Goal: Task Accomplishment & Management: Complete application form

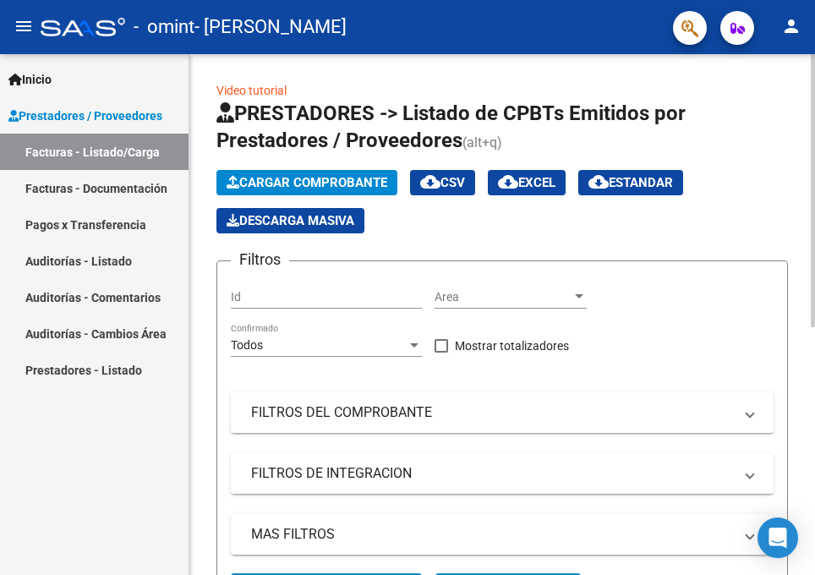
click at [297, 186] on span "Cargar Comprobante" at bounding box center [306, 182] width 161 height 15
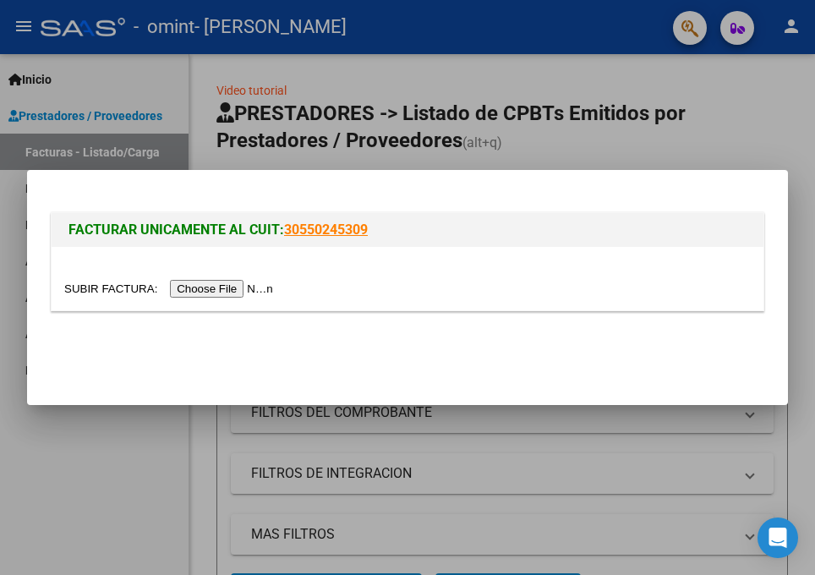
click at [235, 292] on input "file" at bounding box center [171, 289] width 214 height 18
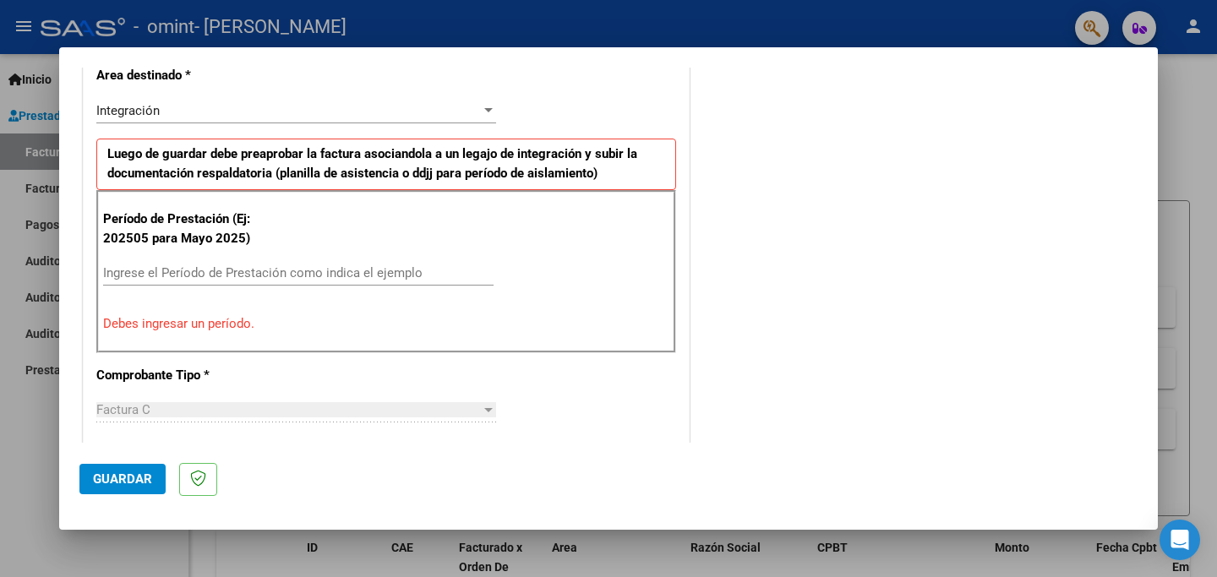
scroll to position [401, 0]
click at [171, 272] on input "Ingrese el Período de Prestación como indica el ejemplo" at bounding box center [298, 272] width 390 height 15
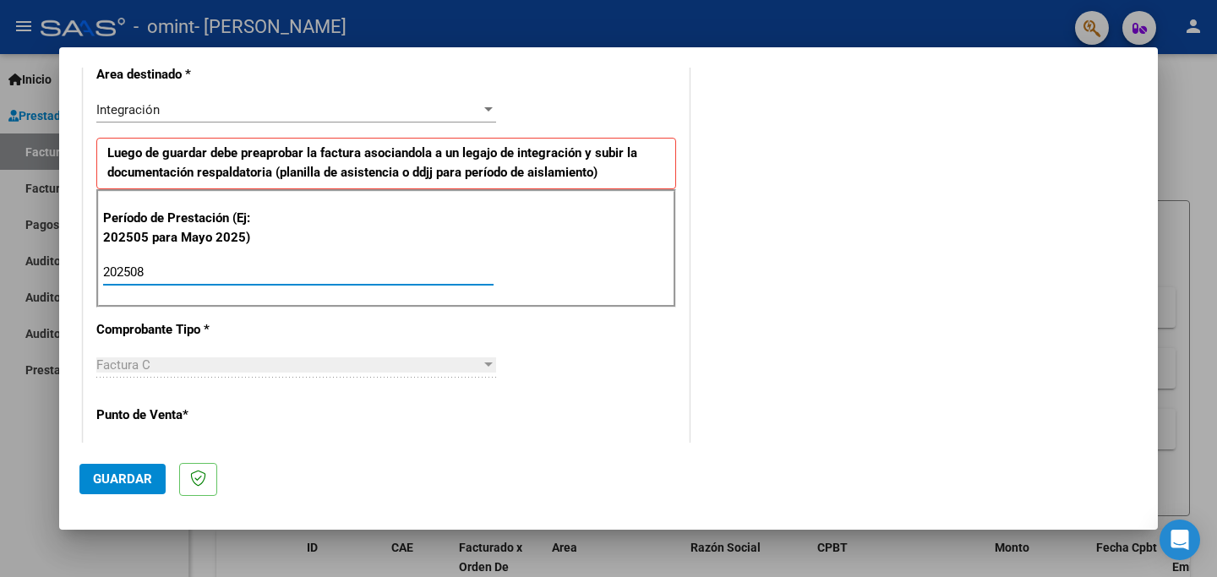
type input "202508"
click at [518, 346] on div "CUIT * 27-35257737-0 Ingresar CUIT ANALISIS PRESTADOR [PERSON_NAME] Area destin…" at bounding box center [386, 514] width 605 height 1272
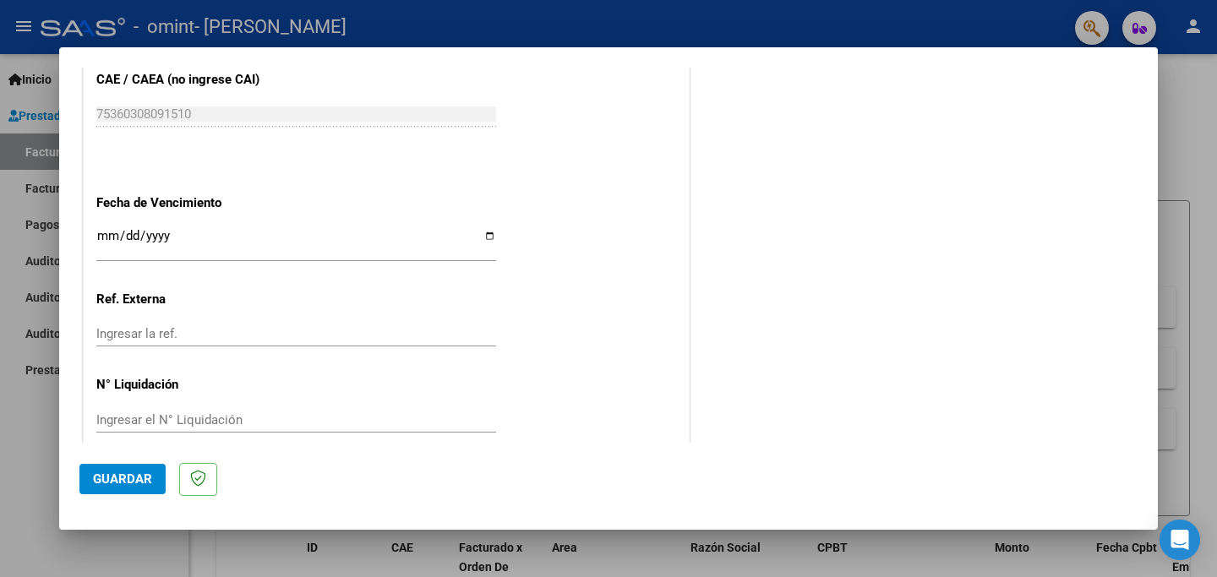
scroll to position [1109, 0]
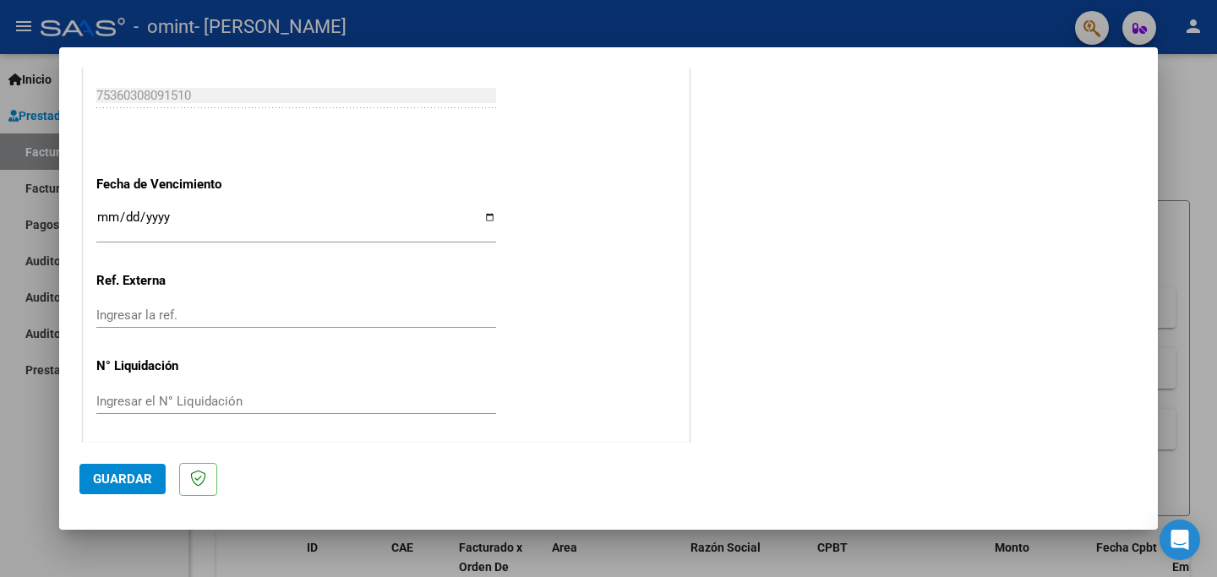
click at [116, 479] on span "Guardar" at bounding box center [122, 479] width 59 height 15
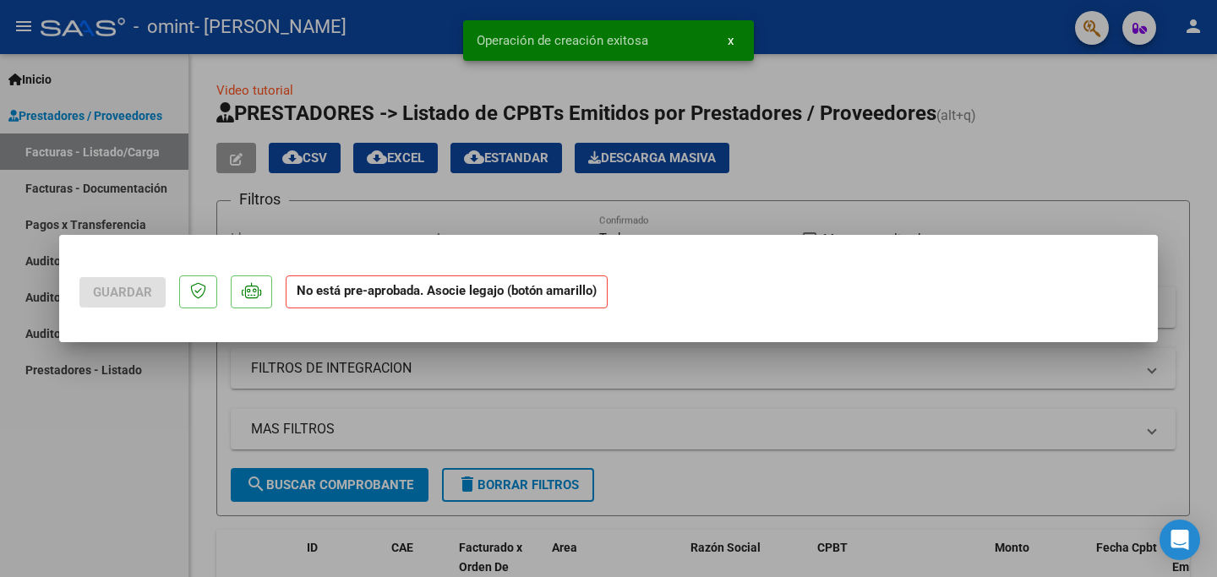
scroll to position [0, 0]
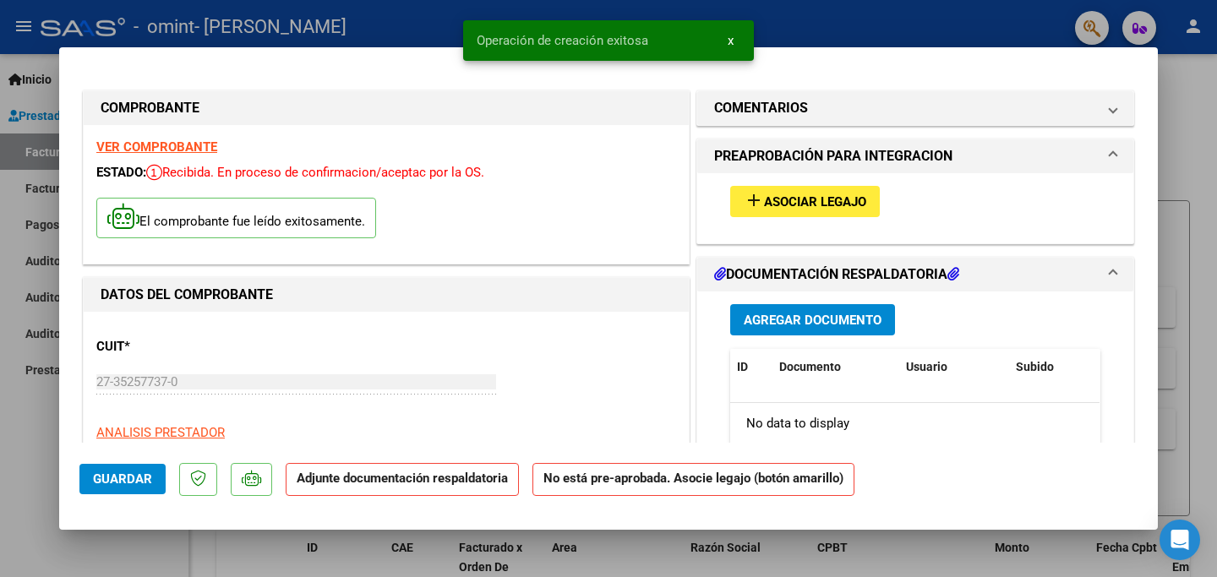
click at [802, 312] on span "Agregar Documento" at bounding box center [813, 319] width 138 height 15
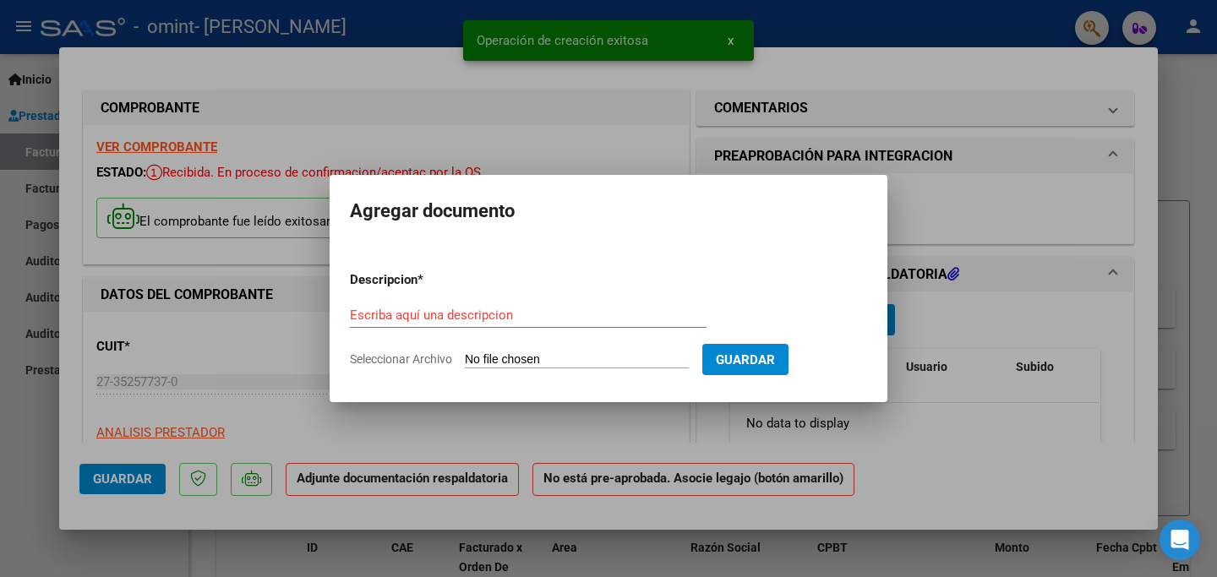
click at [508, 356] on input "Seleccionar Archivo" at bounding box center [577, 360] width 224 height 16
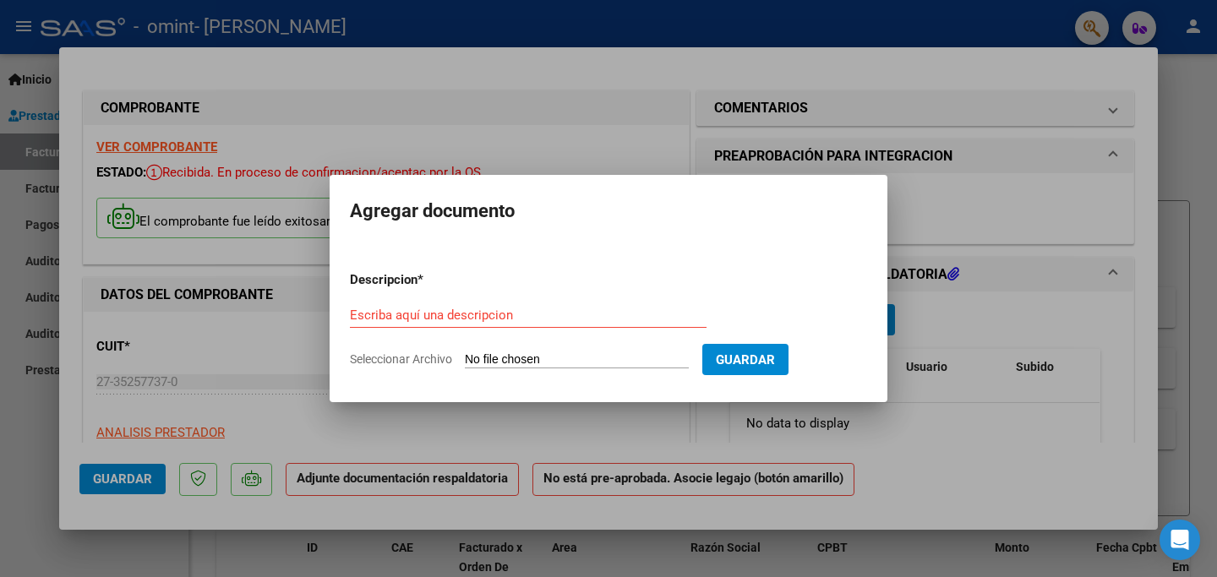
type input "C:\fakepath\CamScanner [DATE] 08.02.pdf"
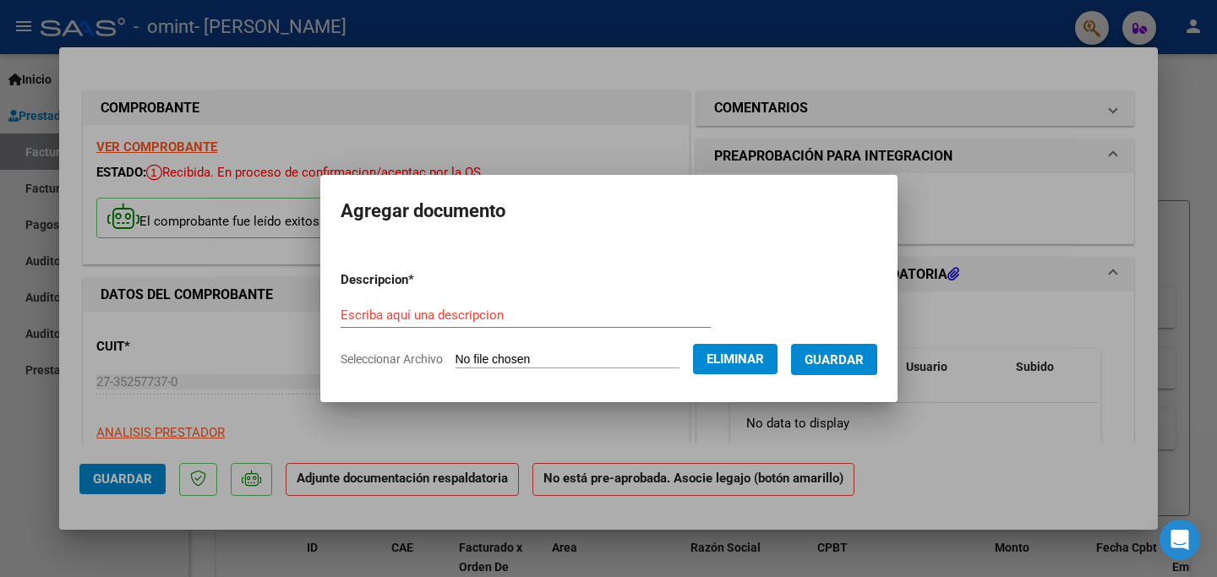
click at [393, 315] on input "Escriba aquí una descripcion" at bounding box center [526, 315] width 370 height 15
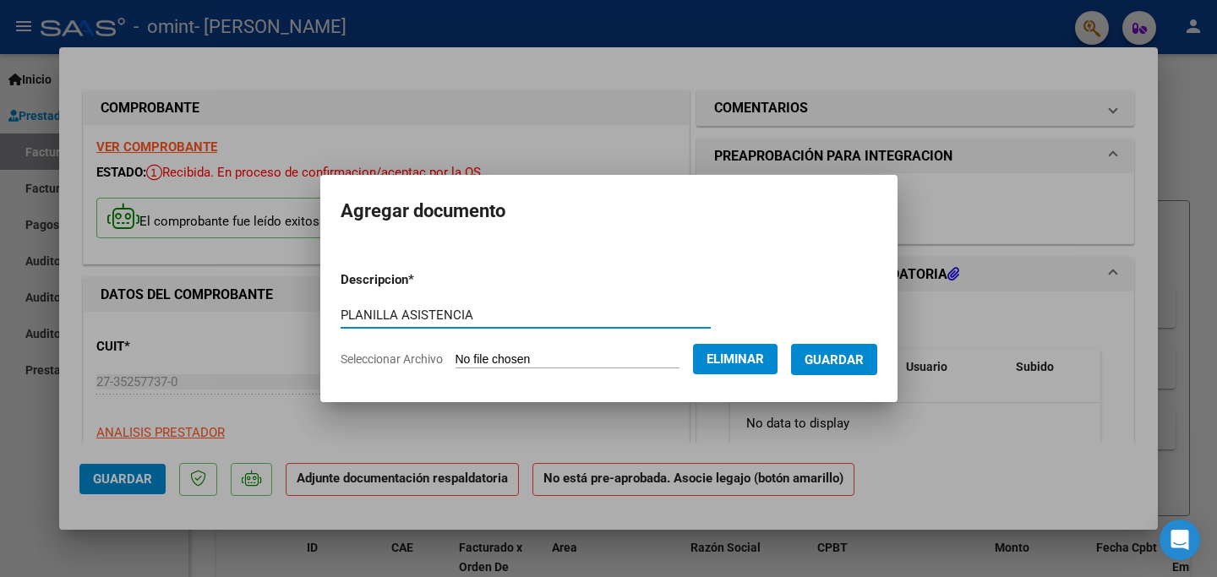
type input "PLANILLA ASISTENCIA"
click at [837, 357] on span "Guardar" at bounding box center [834, 359] width 59 height 15
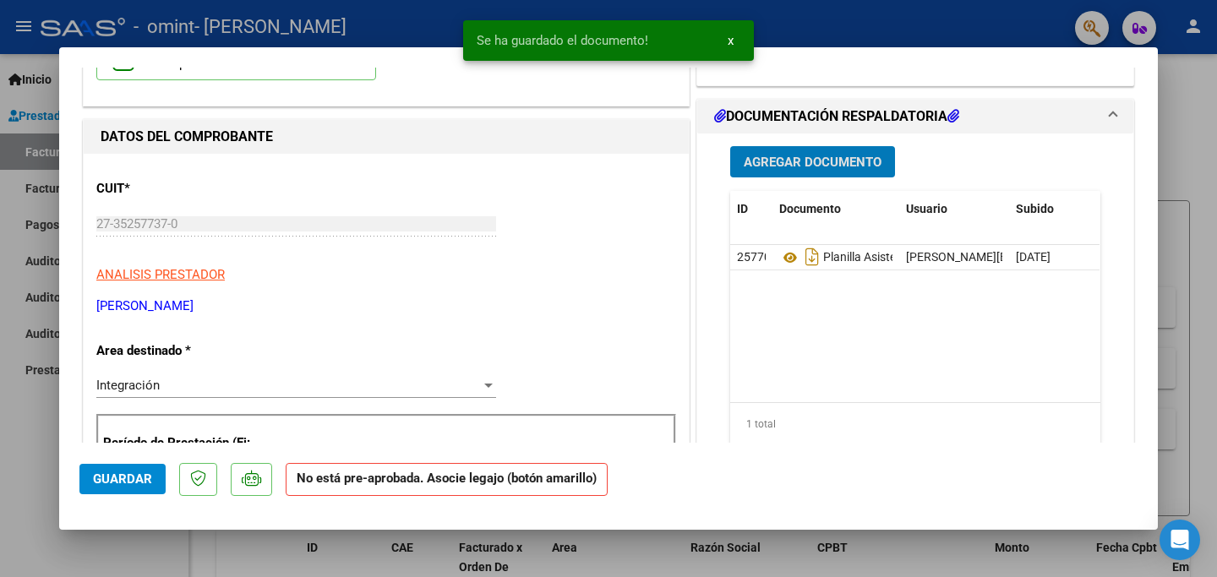
scroll to position [157, 0]
click at [813, 157] on span "Agregar Documento" at bounding box center [813, 162] width 138 height 15
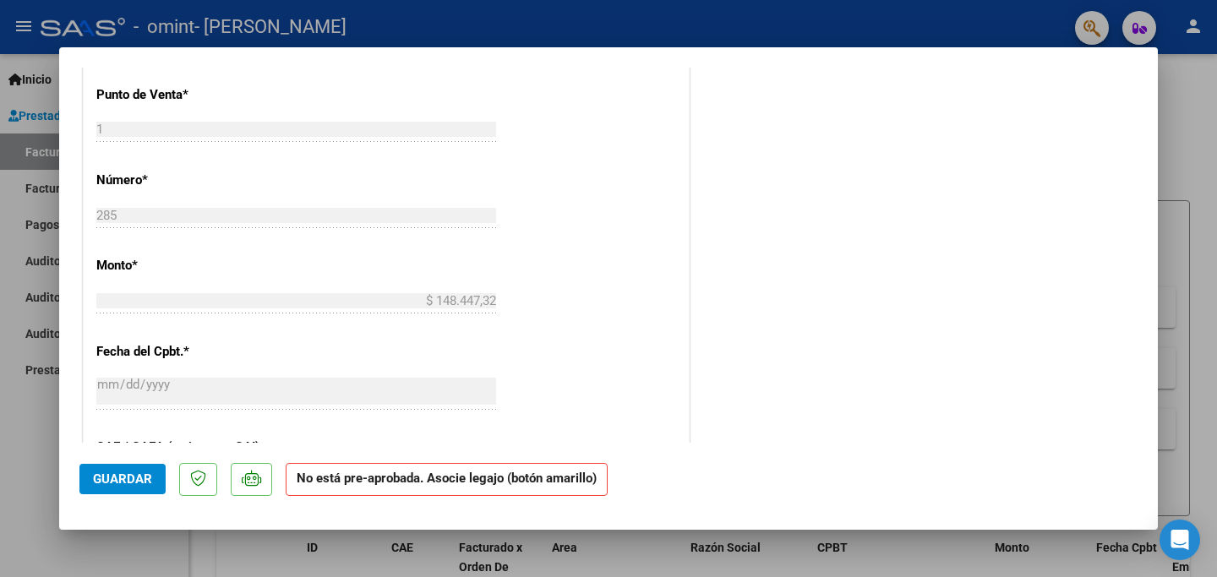
scroll to position [0, 0]
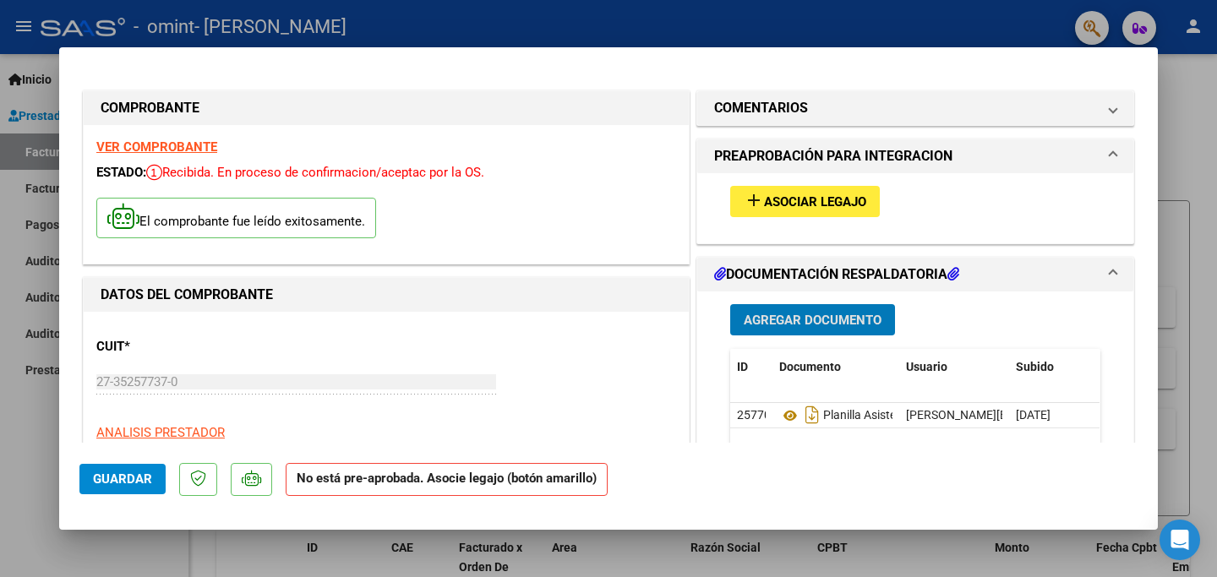
click at [126, 480] on span "Guardar" at bounding box center [122, 479] width 59 height 15
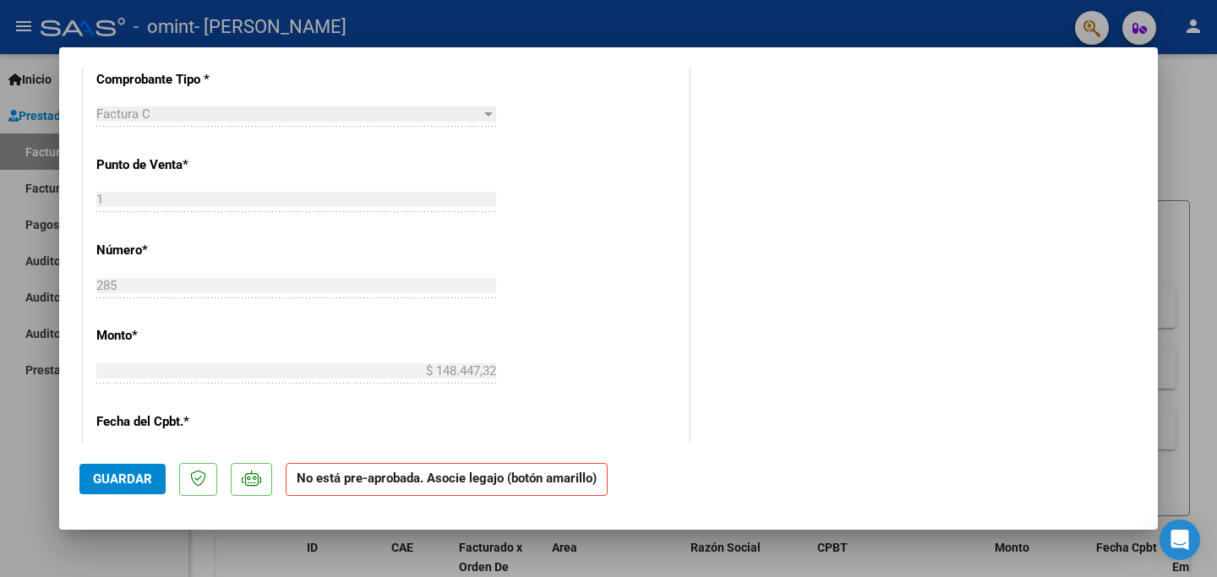
scroll to position [645, 0]
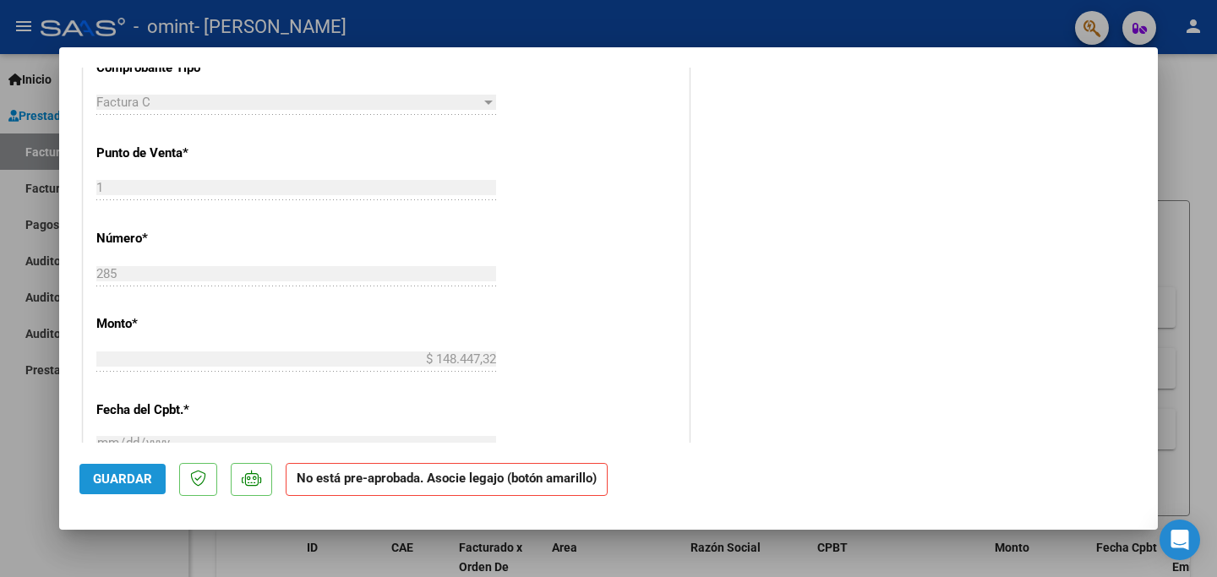
click at [127, 478] on span "Guardar" at bounding box center [122, 479] width 59 height 15
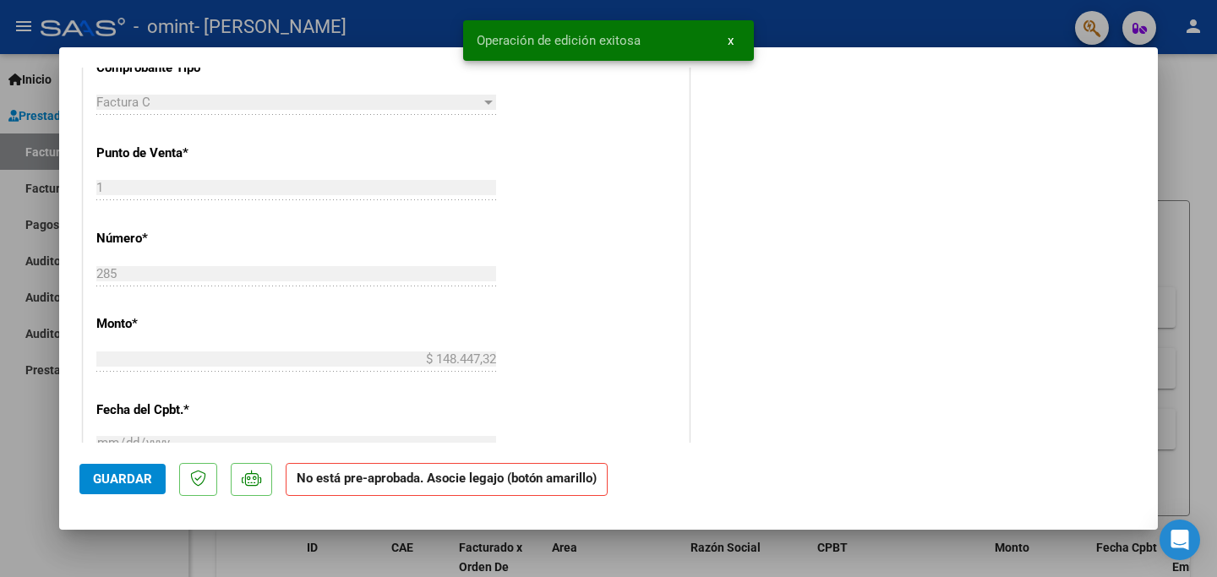
click at [1187, 86] on div at bounding box center [608, 288] width 1217 height 577
type input "$ 0,00"
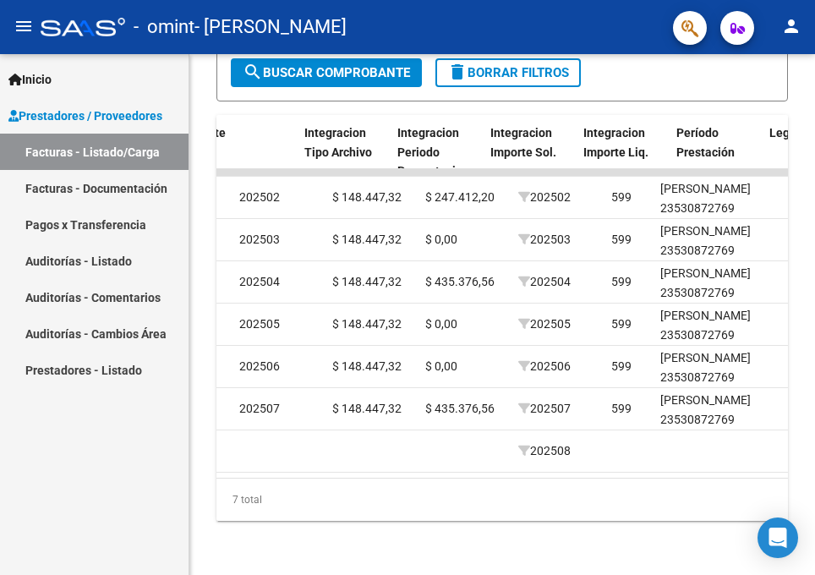
scroll to position [0, 1743]
